Goal: Information Seeking & Learning: Learn about a topic

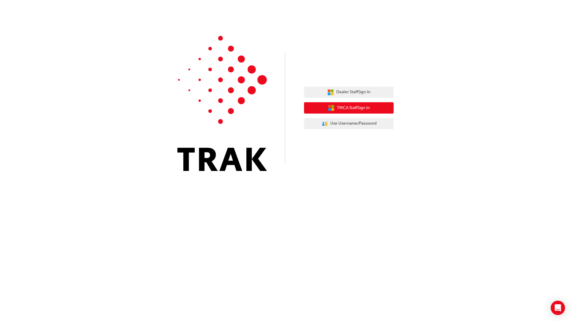
drag, startPoint x: 346, startPoint y: 107, endPoint x: 254, endPoint y: 99, distance: 92.7
click at [254, 102] on div "Dealer Staff Sign In TMCA Staff Sign In User Authentication Icon - Blue Person,…" at bounding box center [285, 90] width 571 height 180
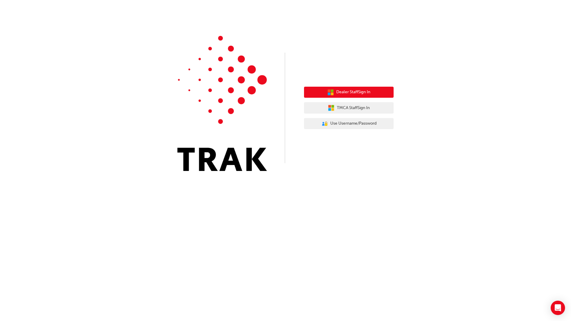
click at [348, 92] on span "Dealer Staff Sign In" at bounding box center [353, 92] width 34 height 7
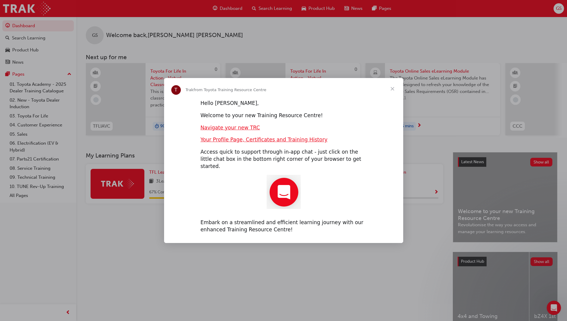
click at [394, 92] on span "Close" at bounding box center [393, 89] width 22 height 22
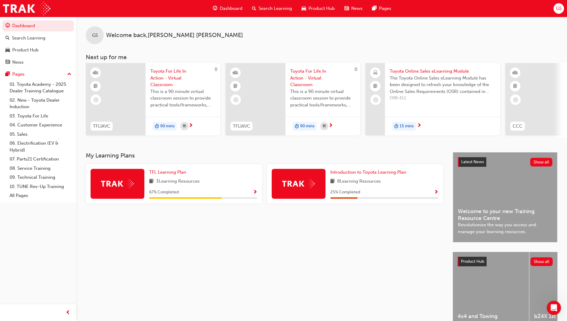
click at [278, 9] on span "Search Learning" at bounding box center [274, 8] width 33 height 7
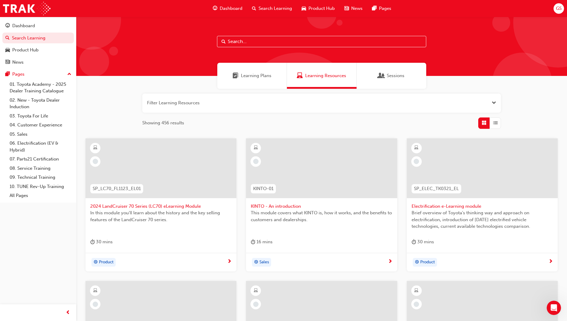
click at [311, 76] on span "Learning Resources" at bounding box center [325, 75] width 41 height 7
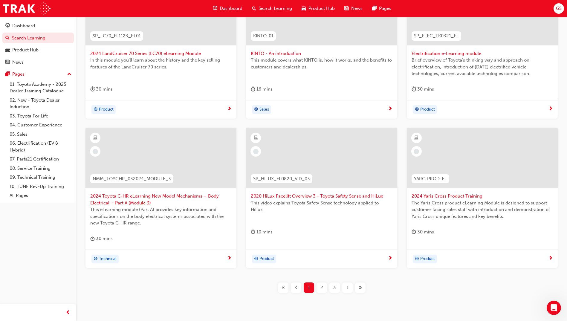
scroll to position [173, 0]
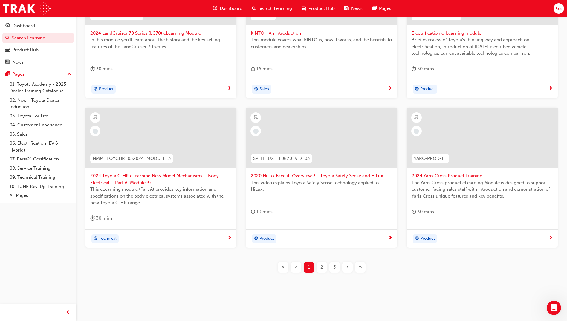
click at [326, 266] on div "2" at bounding box center [321, 267] width 10 height 10
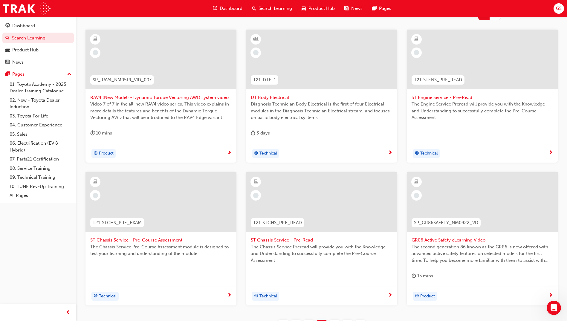
scroll to position [47, 0]
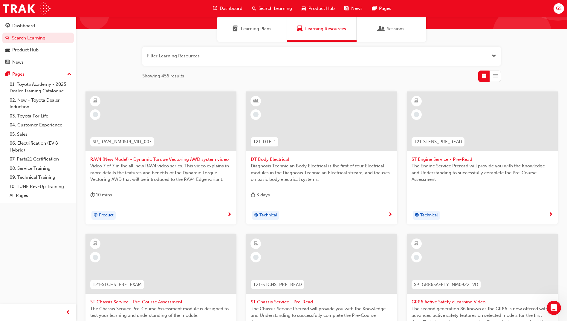
click at [258, 11] on span "Search Learning" at bounding box center [274, 8] width 33 height 7
click at [275, 10] on span "Search Learning" at bounding box center [274, 8] width 33 height 7
click at [254, 9] on span "search-icon" at bounding box center [254, 8] width 4 height 7
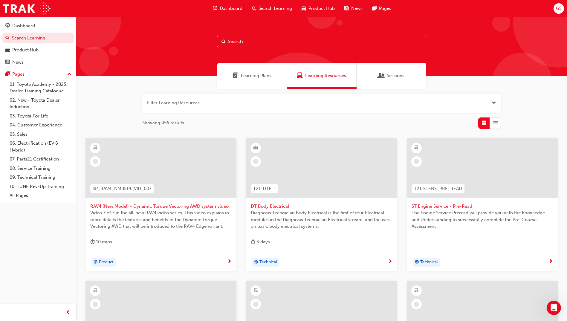
click at [244, 39] on input "text" at bounding box center [321, 41] width 209 height 11
type input "acl"
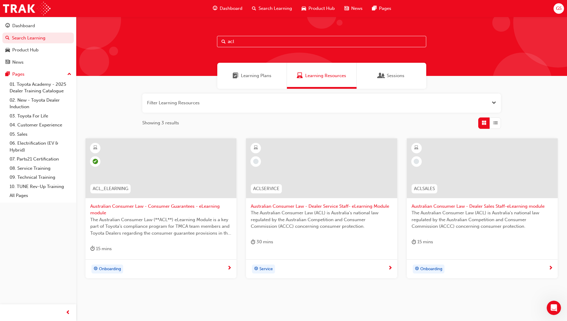
click at [140, 207] on span "Australian Consumer Law - Consumer Guarantees - eLearning module" at bounding box center [160, 209] width 141 height 13
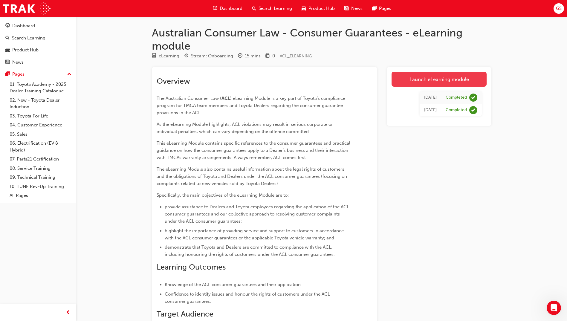
click at [439, 80] on link "Launch eLearning module" at bounding box center [438, 79] width 95 height 15
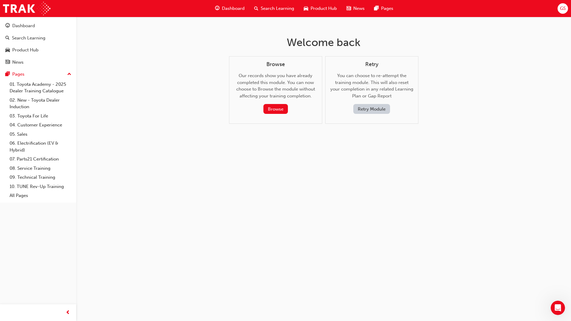
click at [374, 108] on button "Retry Module" at bounding box center [371, 109] width 37 height 10
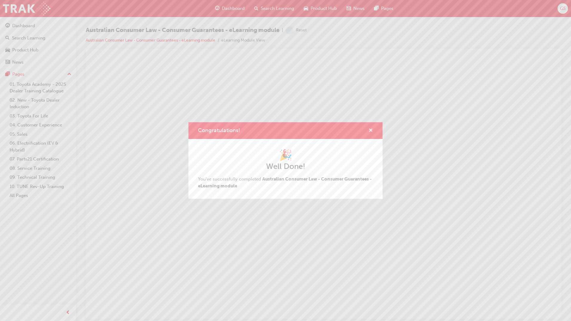
click at [371, 130] on span "cross-icon" at bounding box center [371, 130] width 4 height 5
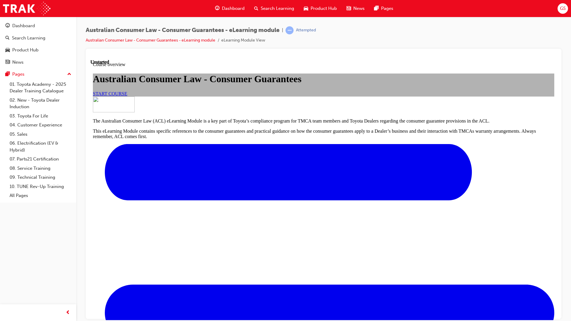
scroll to position [60, 0]
click at [127, 96] on span "START COURSE" at bounding box center [110, 93] width 34 height 5
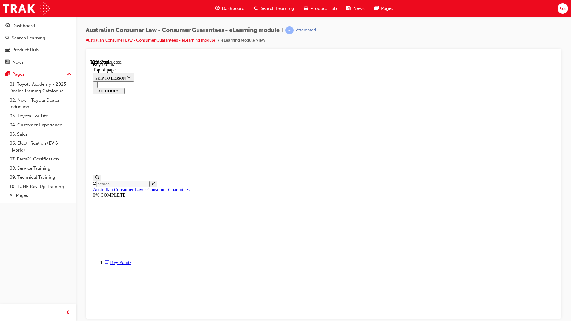
scroll to position [215, 0]
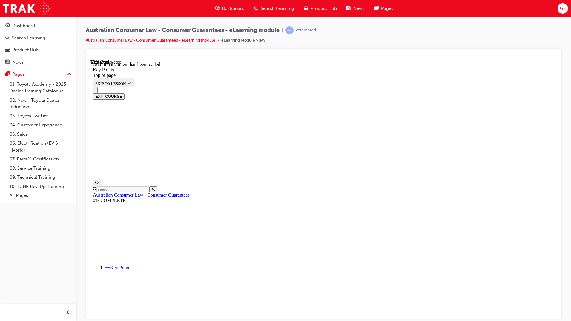
scroll to position [733, 0]
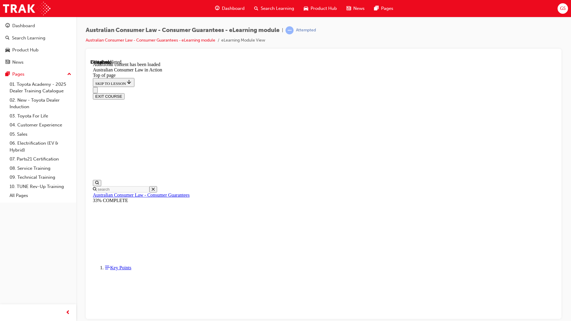
scroll to position [293, 0]
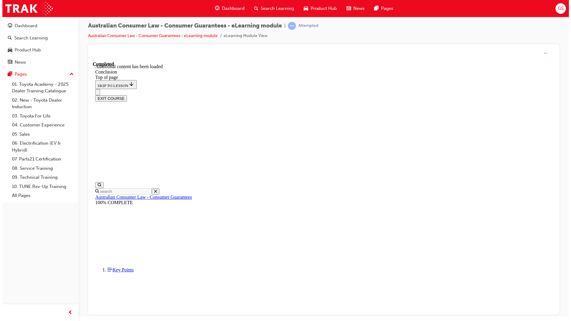
scroll to position [0, 0]
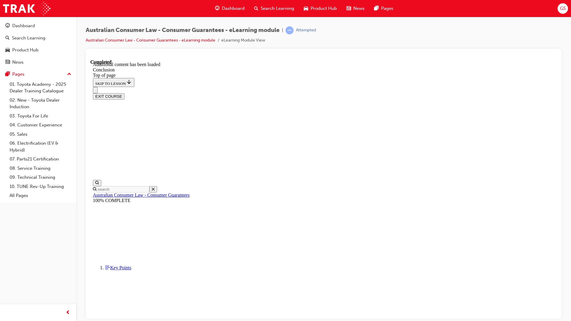
click at [125, 93] on button "EXIT COURSE" at bounding box center [109, 96] width 32 height 6
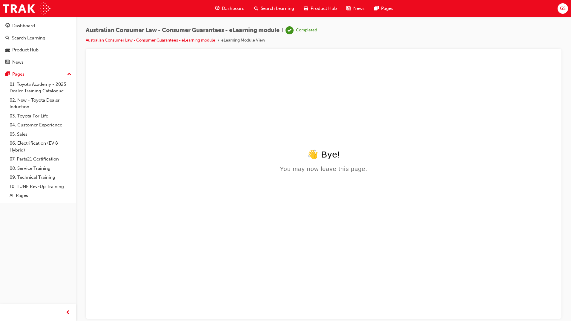
click at [562, 10] on span "GS" at bounding box center [563, 8] width 6 height 7
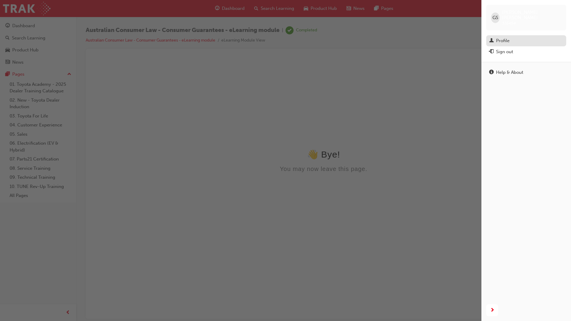
click at [506, 37] on div "Profile" at bounding box center [502, 40] width 13 height 7
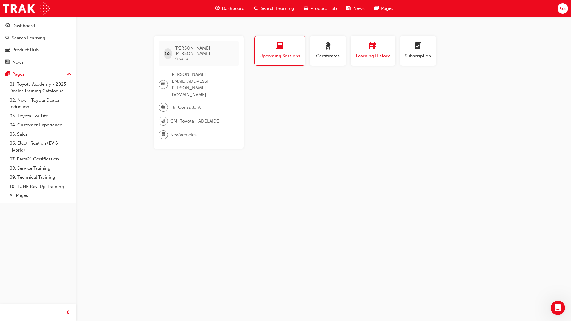
click at [365, 49] on div "button" at bounding box center [373, 46] width 36 height 9
